Goal: Task Accomplishment & Management: Manage account settings

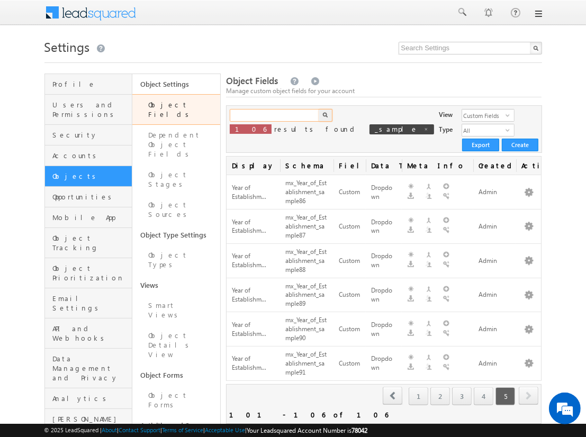
click at [274, 115] on input "text" at bounding box center [275, 115] width 90 height 13
type input "_sample"
click at [325, 115] on img "button" at bounding box center [324, 114] width 5 height 5
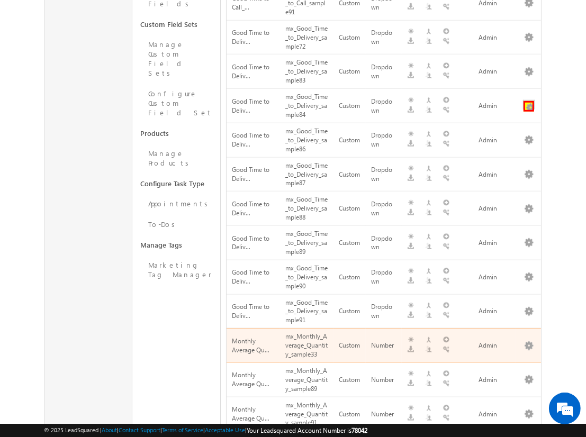
click at [528, 101] on button "button" at bounding box center [528, 106] width 11 height 11
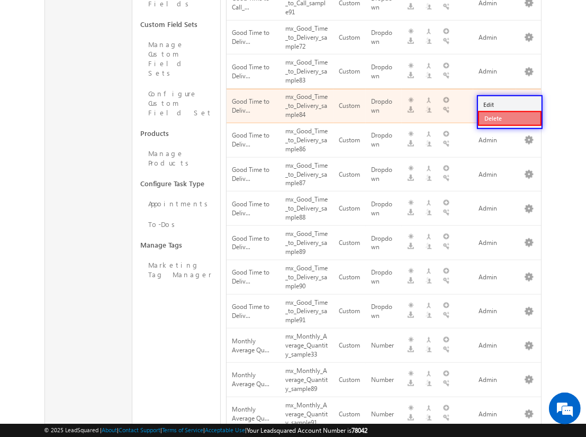
click at [509, 117] on link "Delete" at bounding box center [509, 118] width 63 height 15
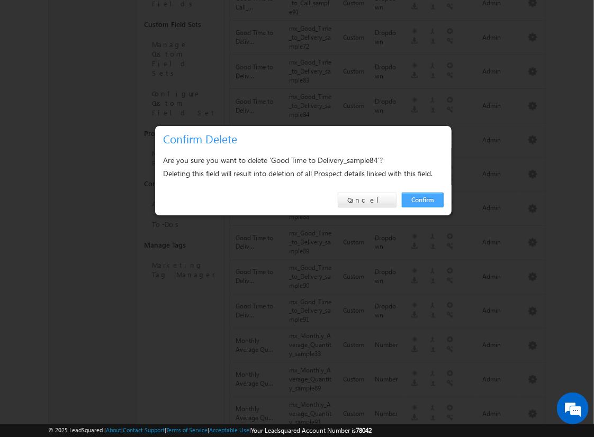
click at [422, 199] on link "Confirm" at bounding box center [422, 200] width 42 height 15
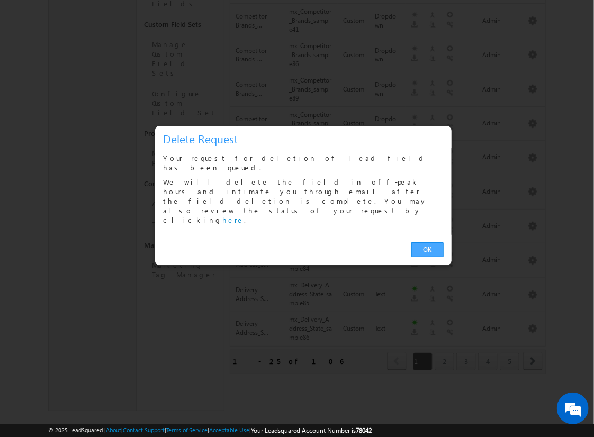
click at [427, 242] on link "OK" at bounding box center [427, 249] width 32 height 15
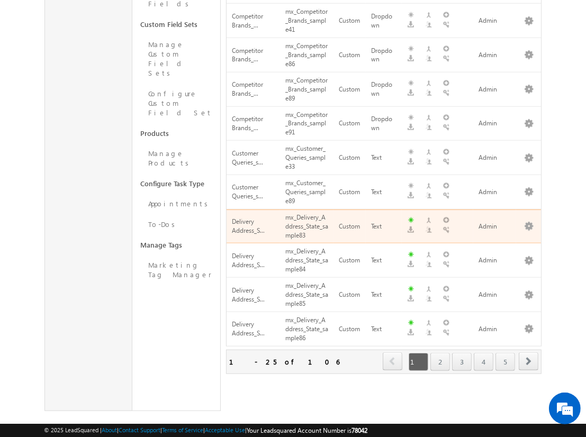
click at [528, 352] on span "next" at bounding box center [528, 361] width 20 height 18
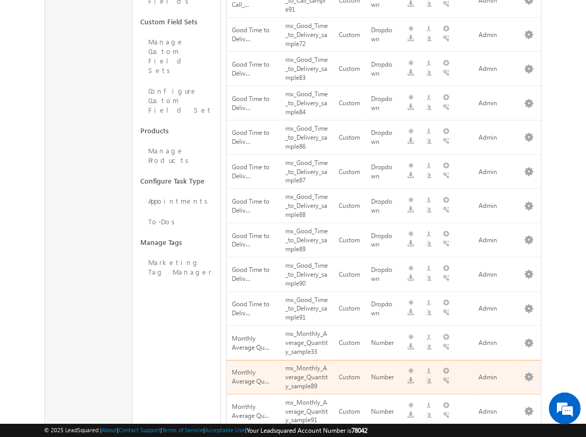
click at [528, 435] on span "next" at bounding box center [528, 444] width 20 height 18
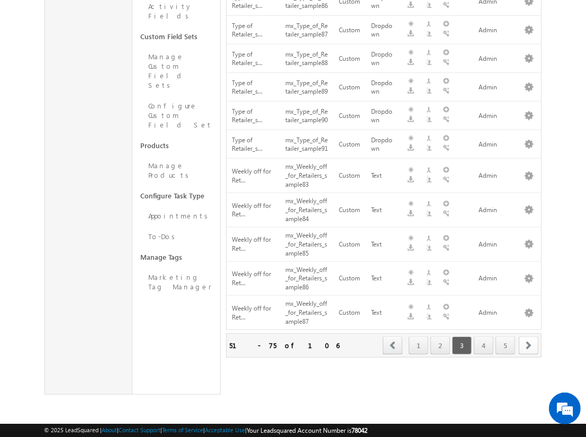
scroll to position [623, 0]
click at [528, 345] on span "next" at bounding box center [528, 345] width 20 height 18
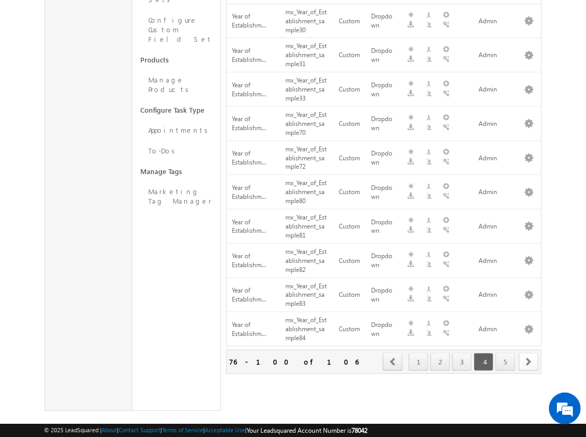
scroll to position [133, 0]
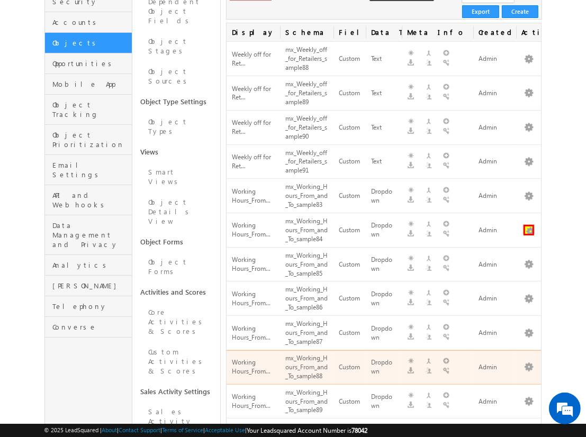
click at [528, 225] on button "button" at bounding box center [528, 230] width 11 height 11
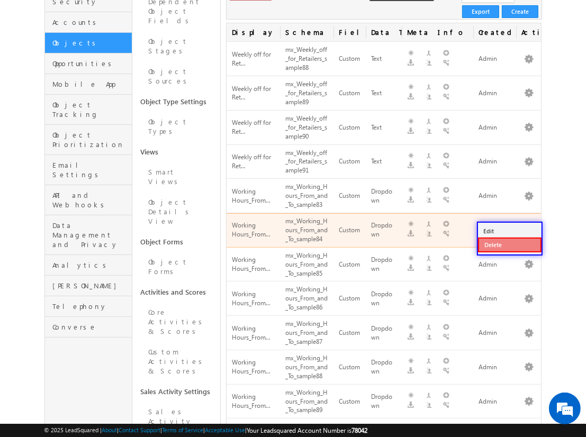
click at [509, 244] on link "Delete" at bounding box center [509, 245] width 63 height 15
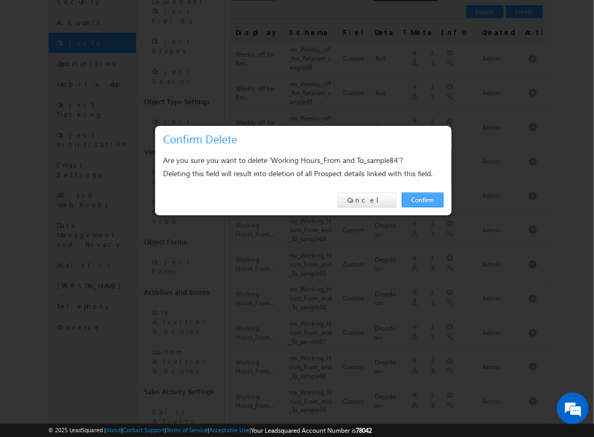
click at [422, 199] on link "Confirm" at bounding box center [422, 200] width 42 height 15
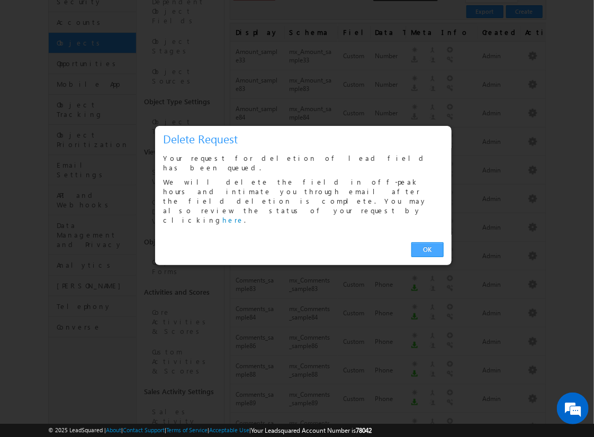
click at [427, 242] on link "OK" at bounding box center [427, 249] width 32 height 15
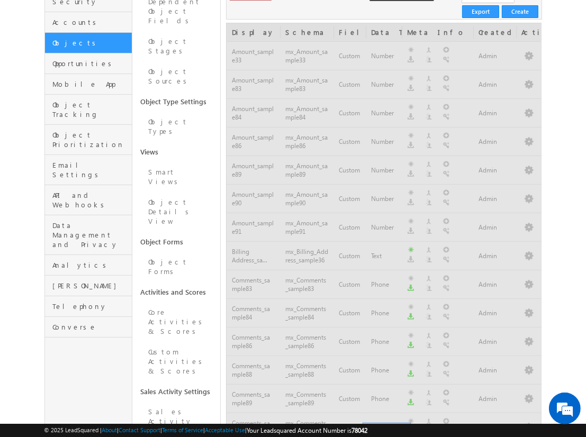
scroll to position [600, 0]
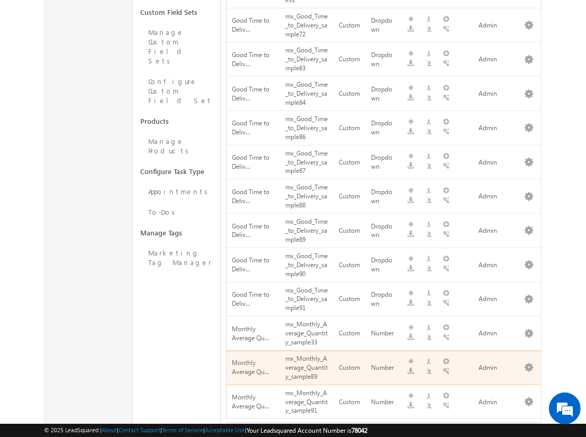
click at [528, 425] on span "next" at bounding box center [528, 434] width 20 height 18
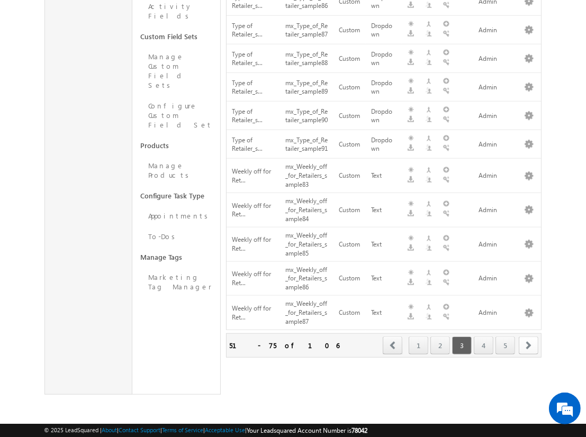
scroll to position [623, 0]
click at [528, 345] on span "next" at bounding box center [528, 345] width 20 height 18
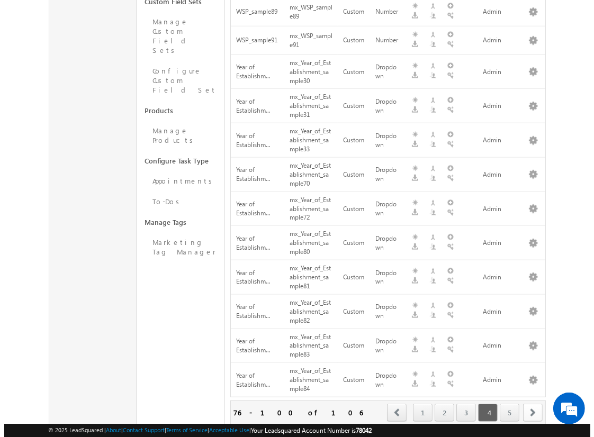
scroll to position [673, 0]
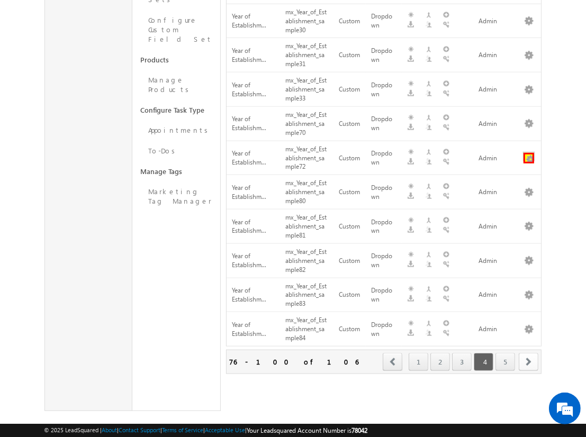
click at [528, 153] on button "button" at bounding box center [528, 158] width 11 height 11
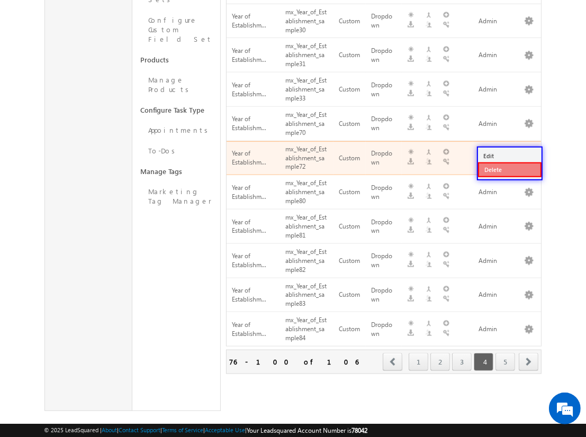
click at [509, 169] on link "Delete" at bounding box center [509, 169] width 63 height 15
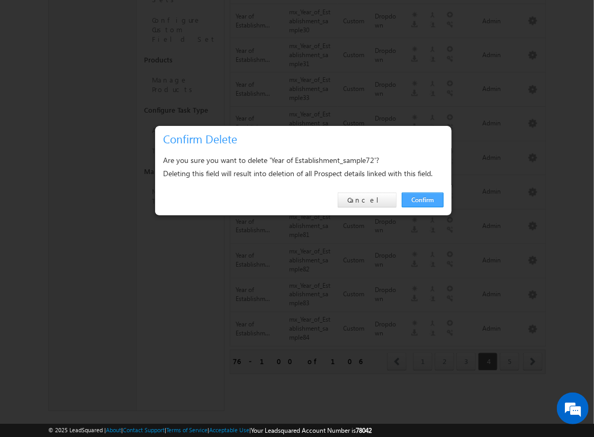
click at [422, 199] on link "Confirm" at bounding box center [422, 200] width 42 height 15
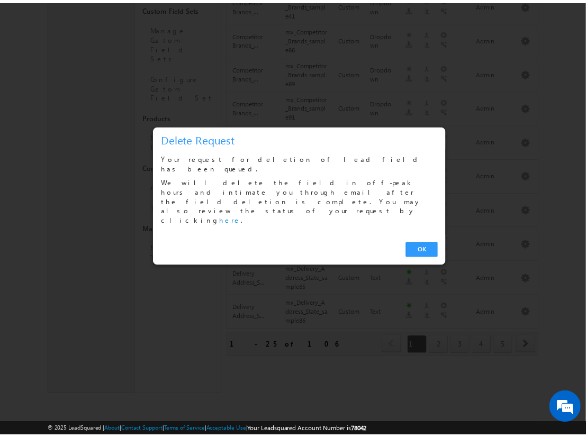
scroll to position [600, 0]
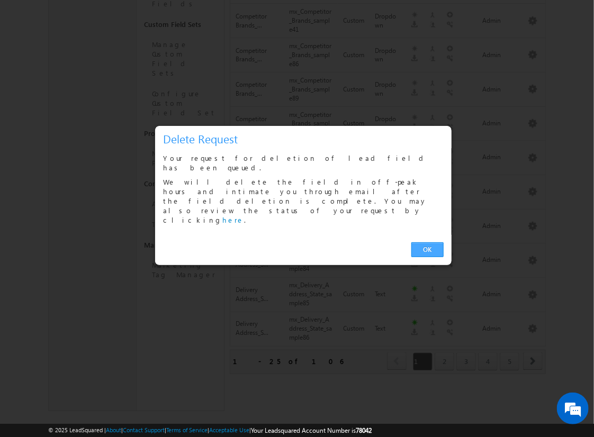
click at [427, 242] on link "OK" at bounding box center [427, 249] width 32 height 15
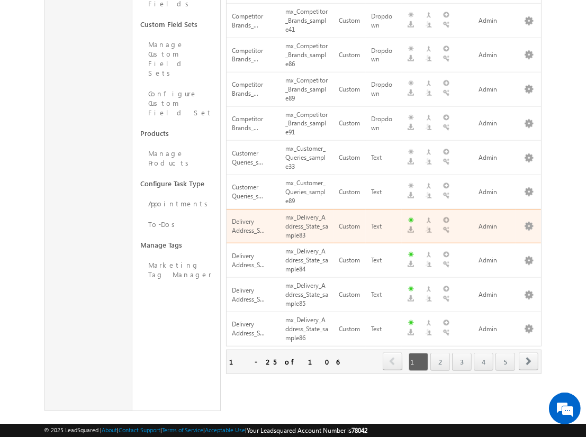
click at [528, 352] on span "next" at bounding box center [528, 361] width 20 height 18
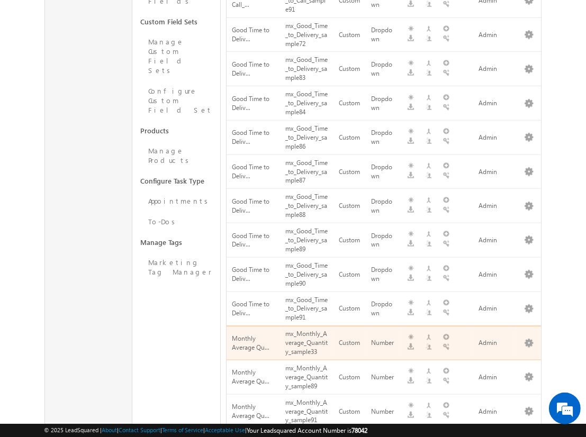
click at [528, 435] on span "next" at bounding box center [528, 444] width 20 height 18
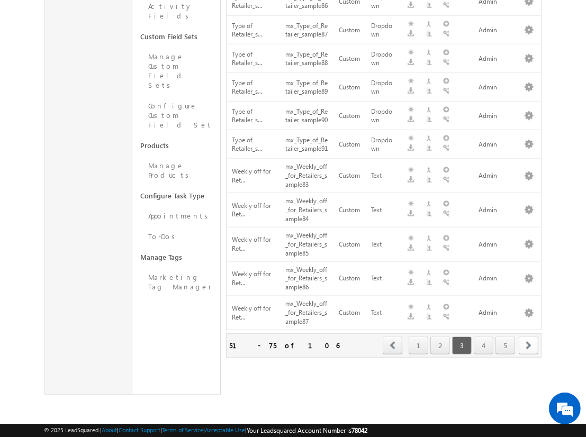
scroll to position [623, 0]
click at [528, 345] on span "next" at bounding box center [528, 345] width 20 height 18
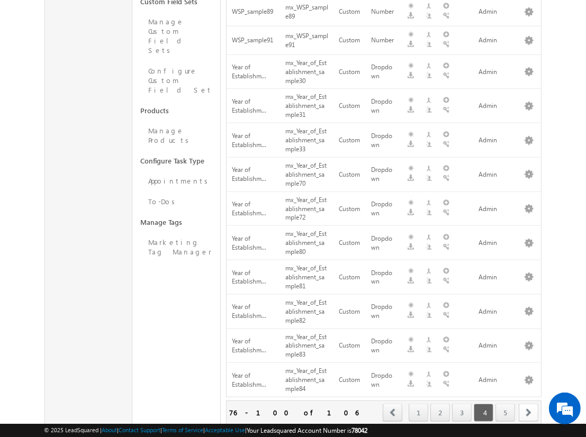
scroll to position [673, 0]
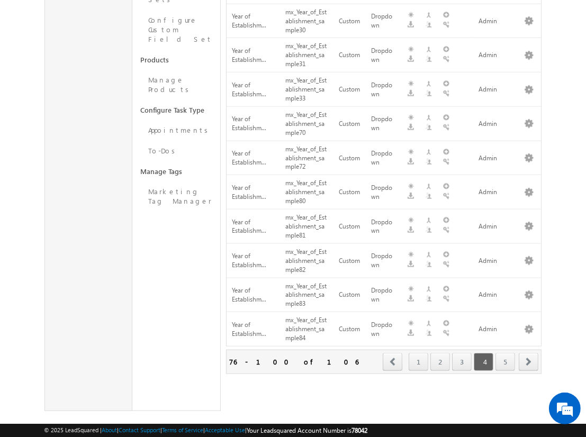
click at [528, 353] on span "next" at bounding box center [528, 362] width 20 height 18
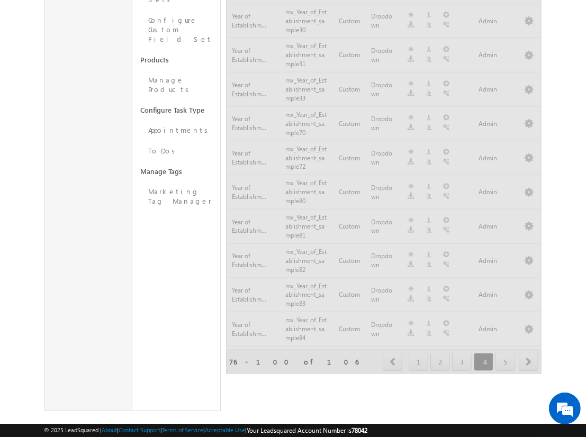
scroll to position [307, 0]
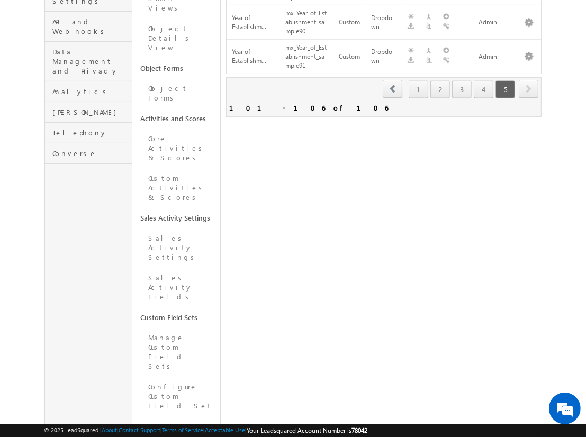
click at [528, 80] on span "next" at bounding box center [528, 89] width 20 height 18
